Goal: Task Accomplishment & Management: Use online tool/utility

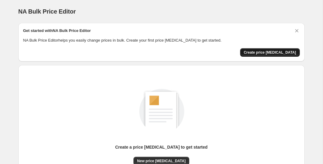
click at [262, 54] on span "Create price [MEDICAL_DATA]" at bounding box center [270, 52] width 52 height 5
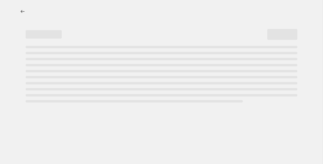
select select "percentage"
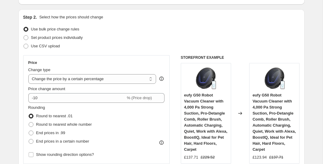
scroll to position [59, 0]
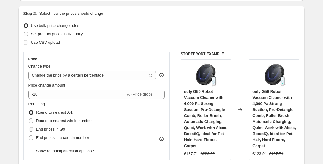
click at [61, 130] on span "End prices in .99" at bounding box center [50, 129] width 29 height 5
click at [29, 127] on input "End prices in .99" at bounding box center [29, 127] width 0 height 0
radio input "true"
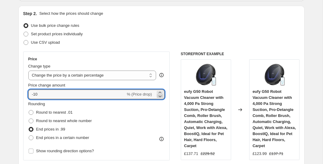
click at [160, 98] on icon at bounding box center [160, 96] width 6 height 6
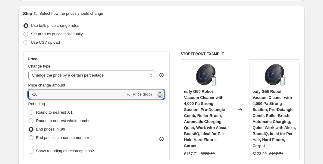
click at [160, 98] on icon at bounding box center [160, 96] width 6 height 6
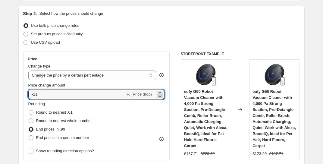
click at [160, 98] on icon at bounding box center [160, 96] width 6 height 6
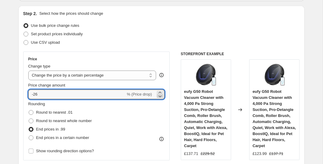
click at [160, 98] on icon at bounding box center [160, 96] width 6 height 6
type input "-29"
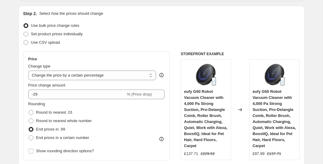
click at [171, 113] on div "Price Change type Change the price to a certain amount Change the price by a ce…" at bounding box center [161, 126] width 277 height 148
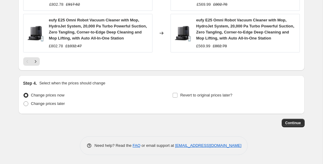
scroll to position [526, 0]
click at [287, 124] on span "Continue" at bounding box center [293, 123] width 16 height 5
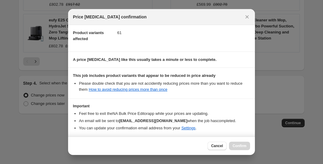
scroll to position [90, 0]
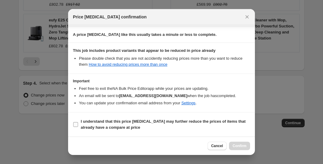
click at [129, 125] on span "I understand that this price [MEDICAL_DATA] may further reduce the prices of it…" at bounding box center [165, 124] width 169 height 12
click at [78, 125] on input "I understand that this price [MEDICAL_DATA] may further reduce the prices of it…" at bounding box center [75, 124] width 5 height 5
checkbox input "true"
click at [234, 146] on span "Confirm" at bounding box center [240, 145] width 14 height 5
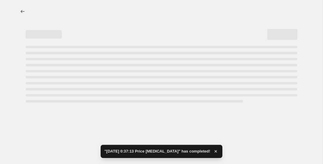
select select "percentage"
